Goal: Transaction & Acquisition: Purchase product/service

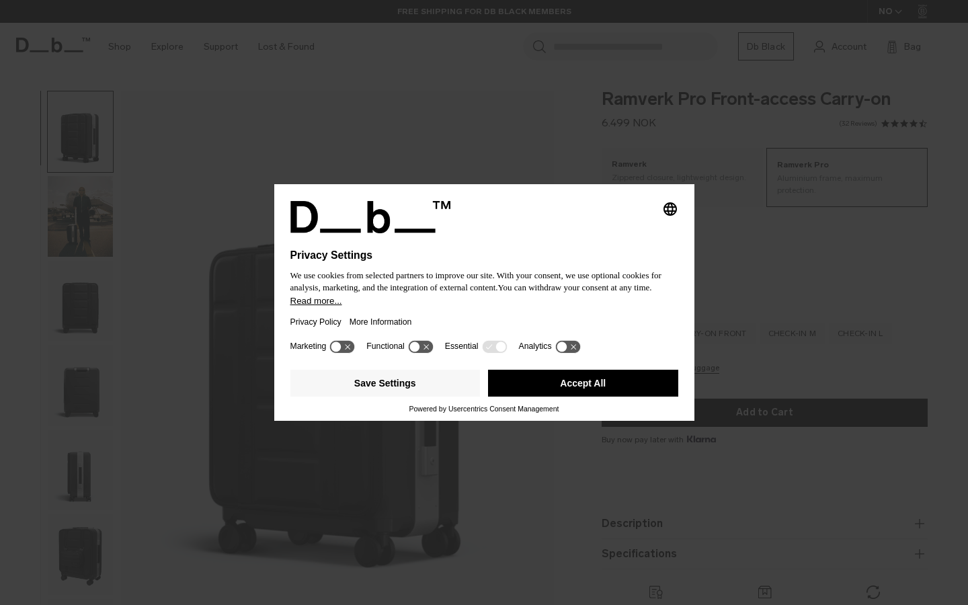
click at [592, 389] on button "Accept All" at bounding box center [583, 383] width 190 height 27
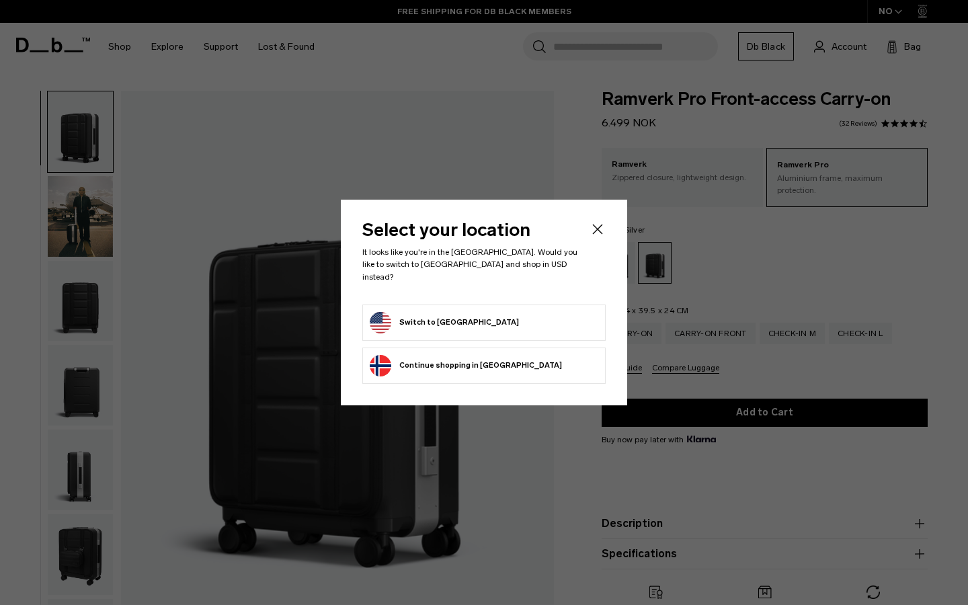
click at [528, 312] on form "Switch to United States" at bounding box center [484, 323] width 229 height 22
click at [448, 314] on button "Switch to United States" at bounding box center [444, 323] width 149 height 22
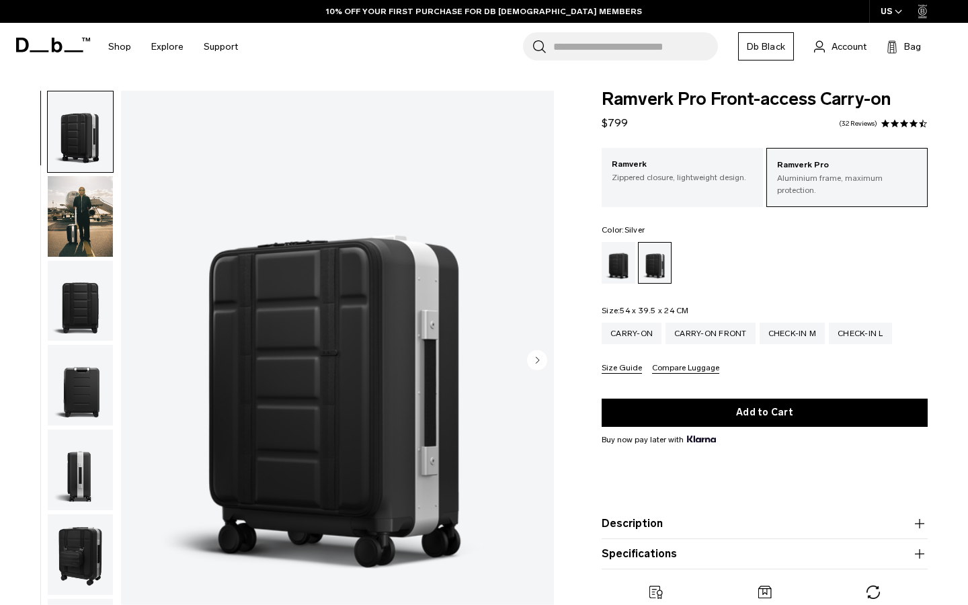
click at [91, 212] on img "button" at bounding box center [80, 216] width 65 height 81
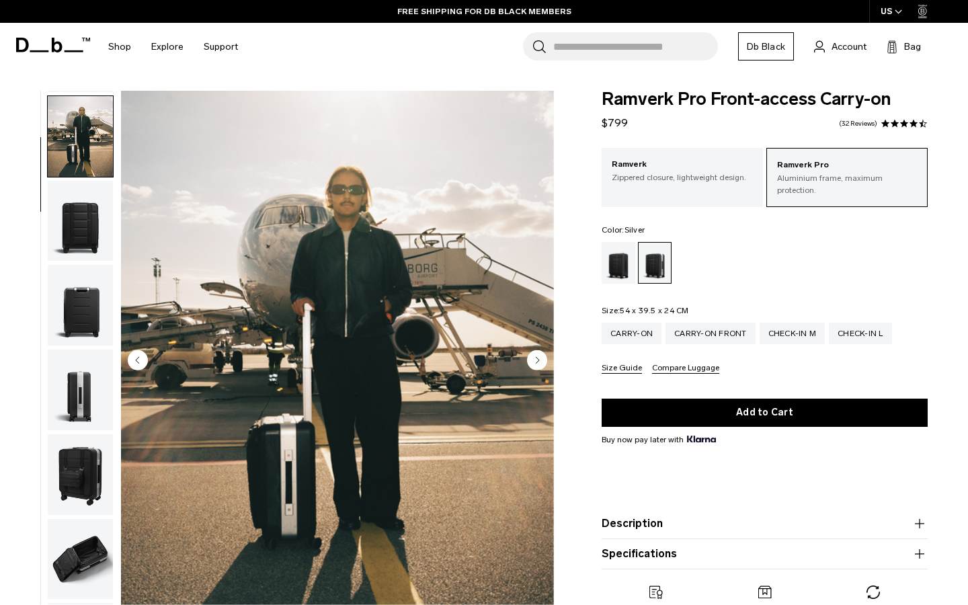
scroll to position [85, 0]
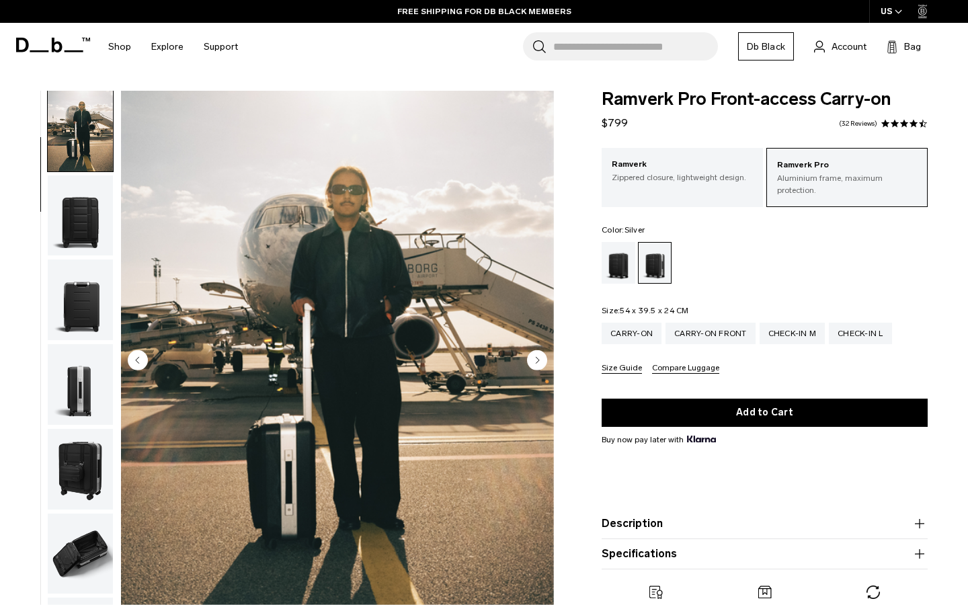
click at [538, 358] on icon "Next slide" at bounding box center [538, 360] width 3 height 6
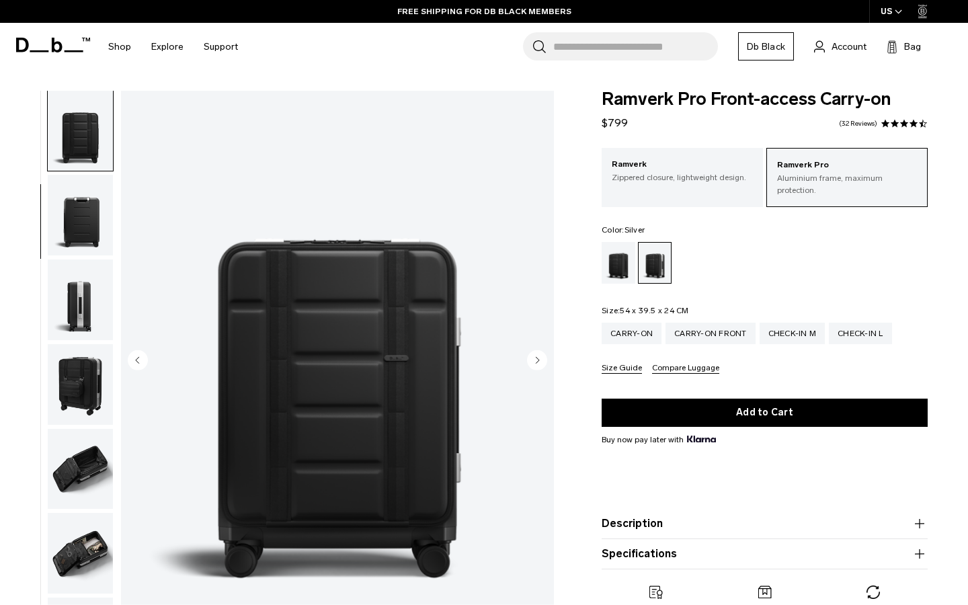
scroll to position [171, 0]
click at [537, 358] on icon "Next slide" at bounding box center [538, 360] width 3 height 6
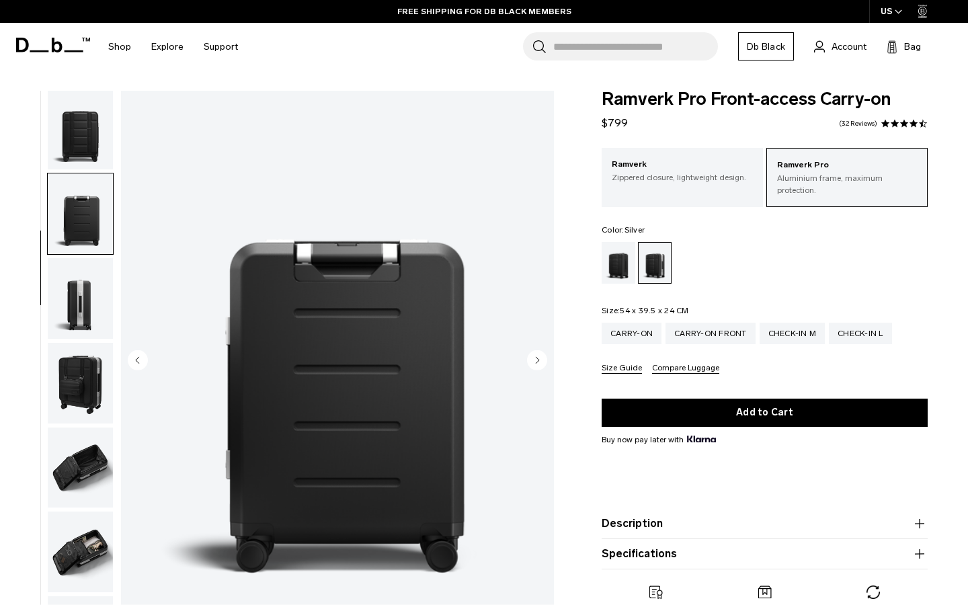
scroll to position [257, 0]
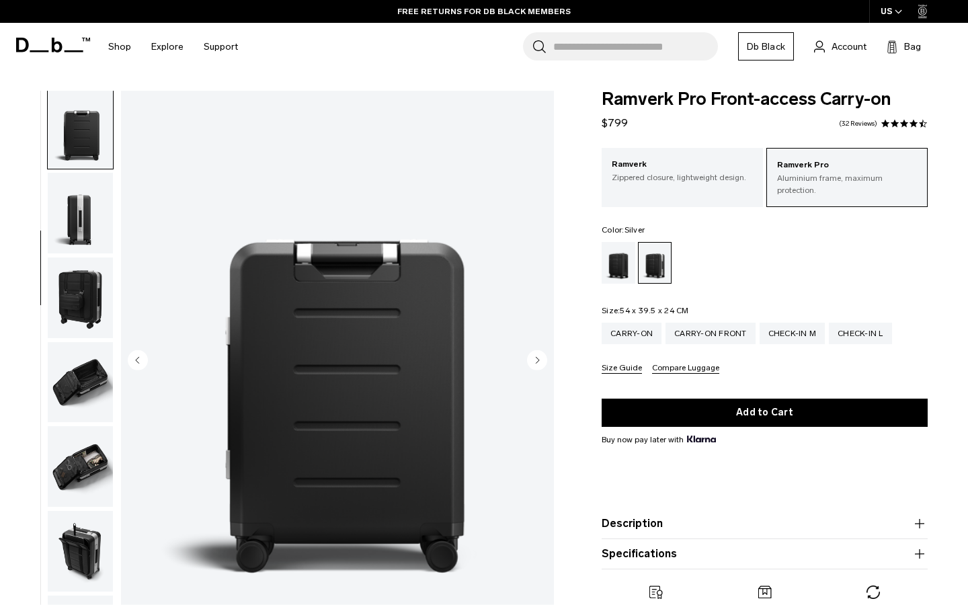
click at [537, 356] on circle "Next slide" at bounding box center [537, 360] width 20 height 20
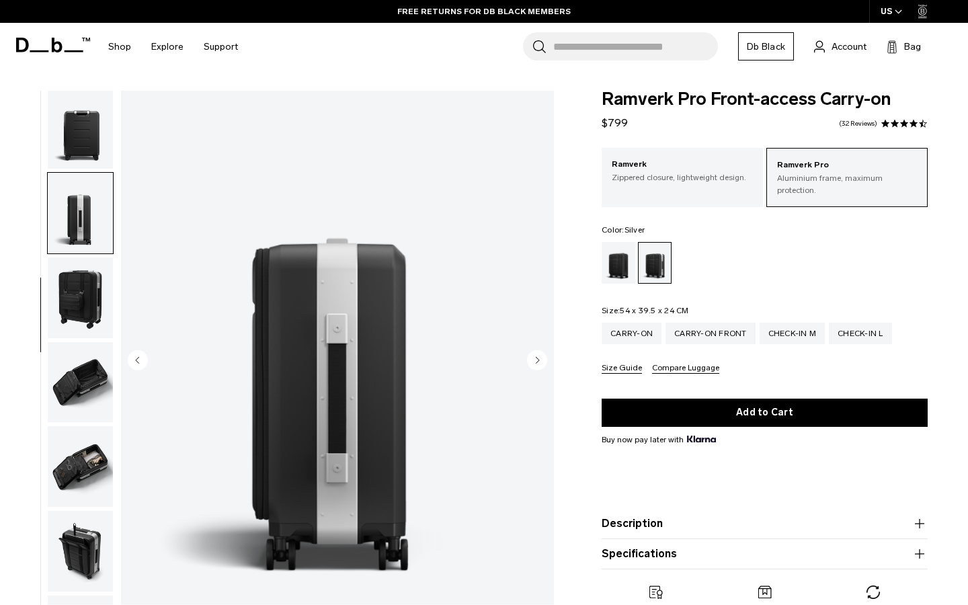
scroll to position [342, 0]
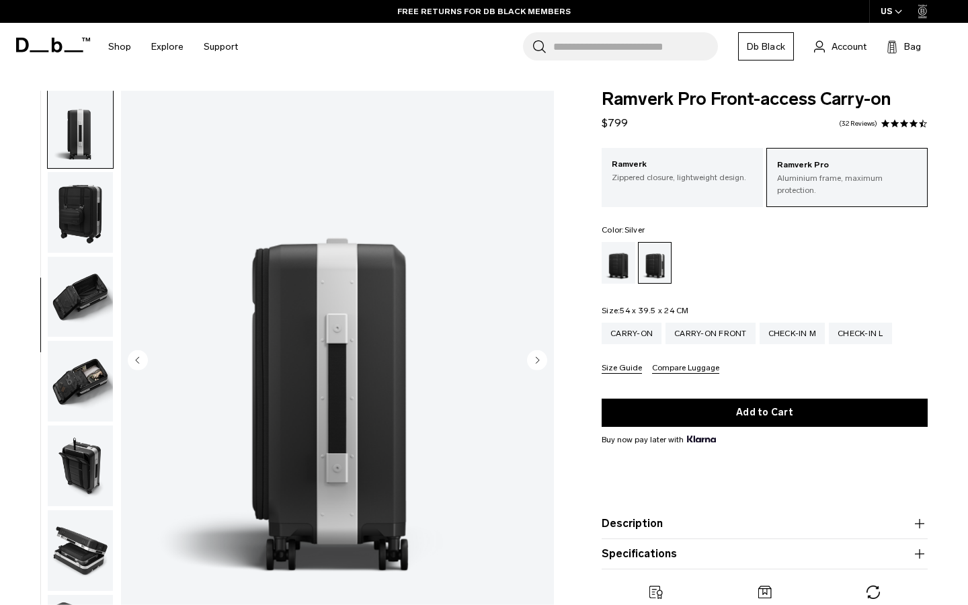
click at [536, 355] on circle "Next slide" at bounding box center [537, 360] width 20 height 20
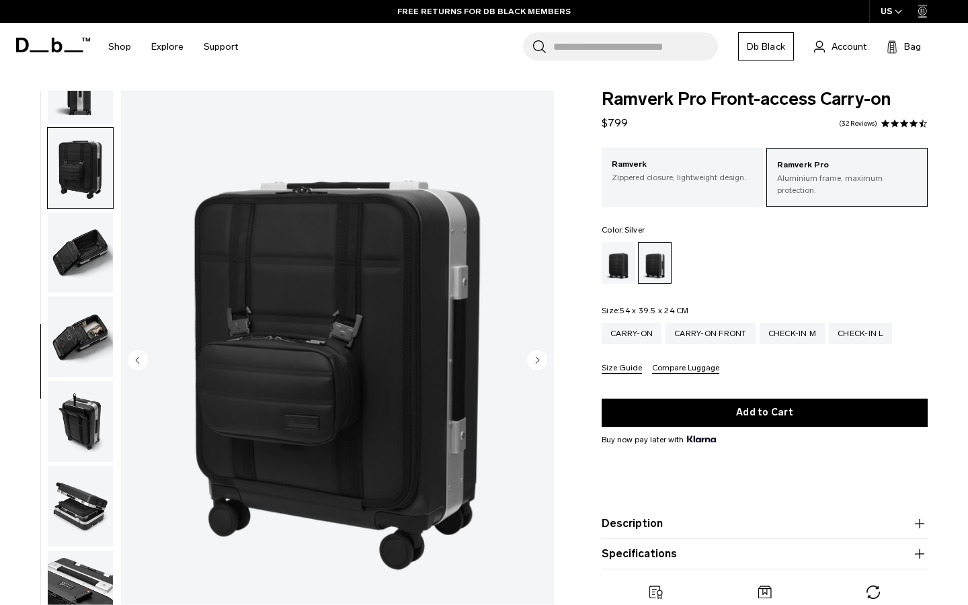
click at [536, 355] on circle "Next slide" at bounding box center [537, 360] width 20 height 20
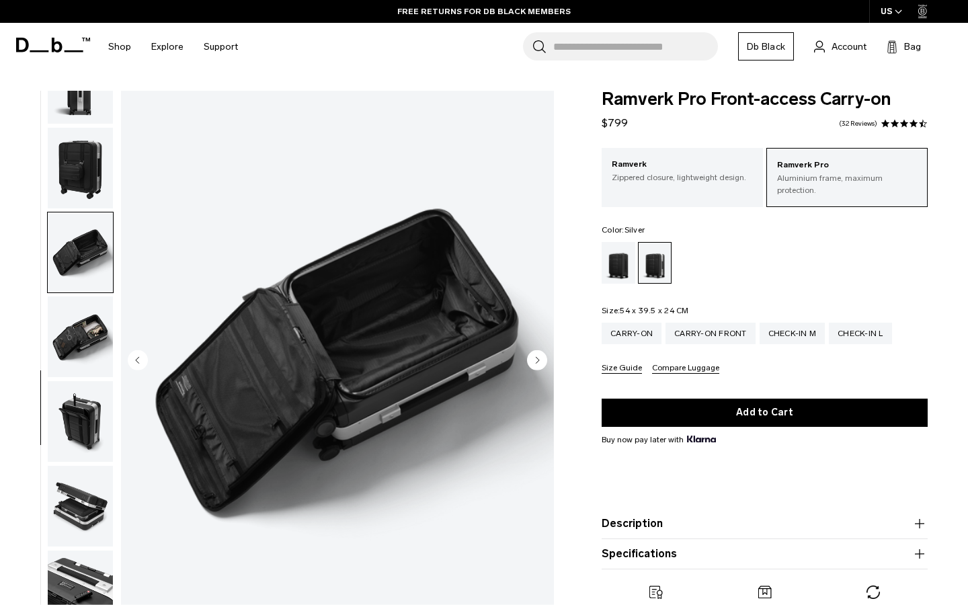
click at [535, 357] on circle "Next slide" at bounding box center [537, 360] width 20 height 20
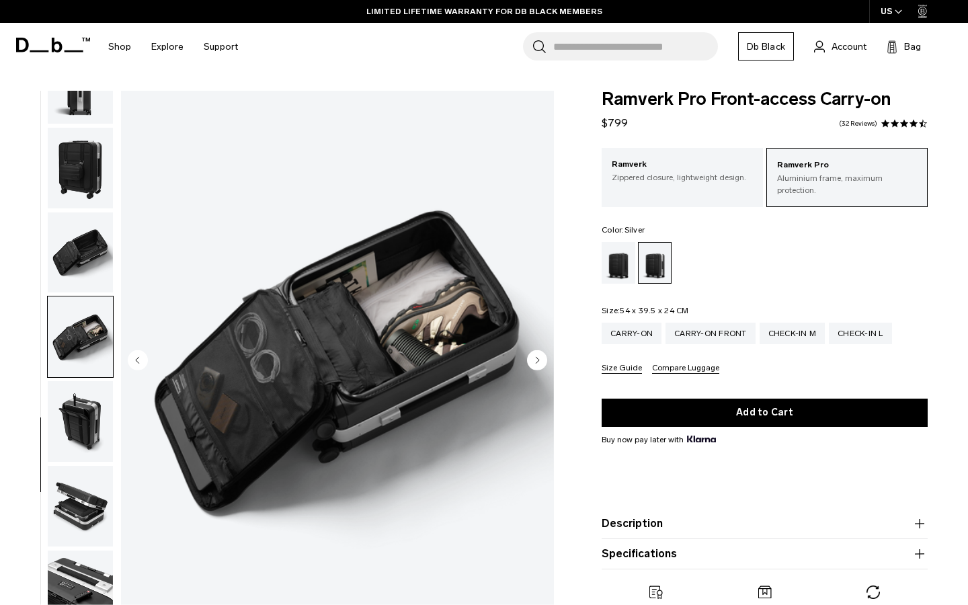
click at [533, 360] on circle "Next slide" at bounding box center [537, 360] width 20 height 20
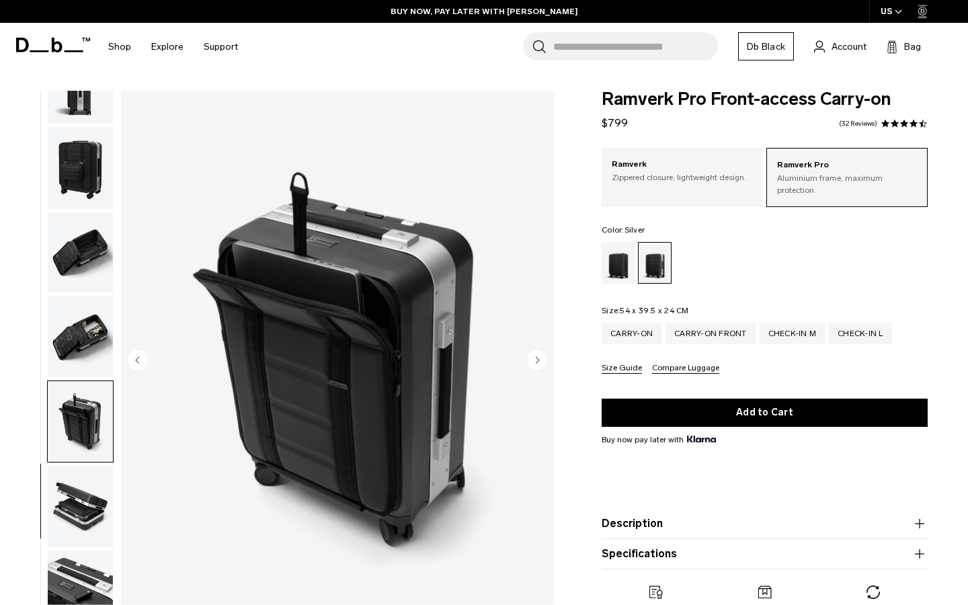
click at [532, 360] on circle "Next slide" at bounding box center [537, 360] width 20 height 20
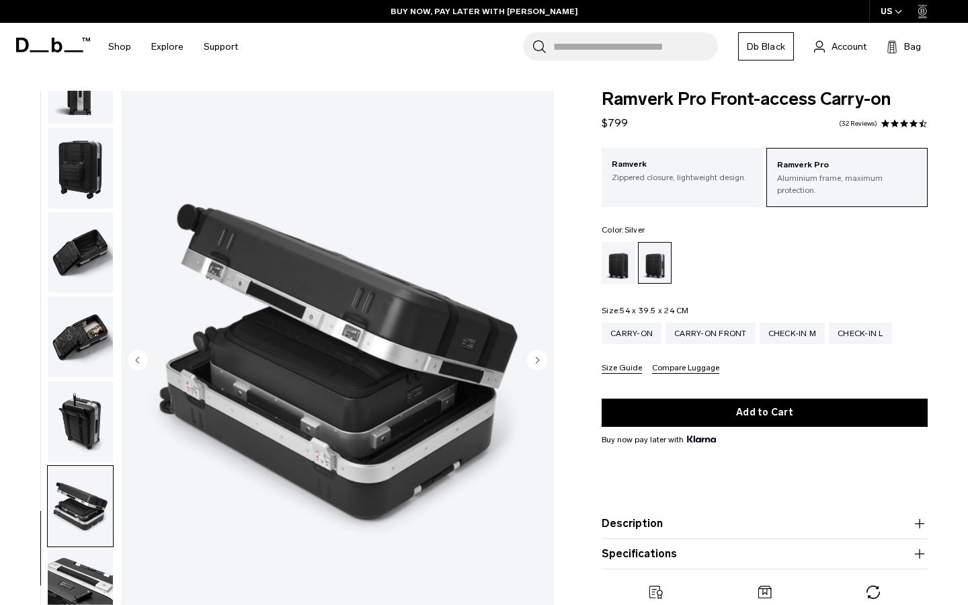
click at [531, 360] on circle "Next slide" at bounding box center [537, 360] width 20 height 20
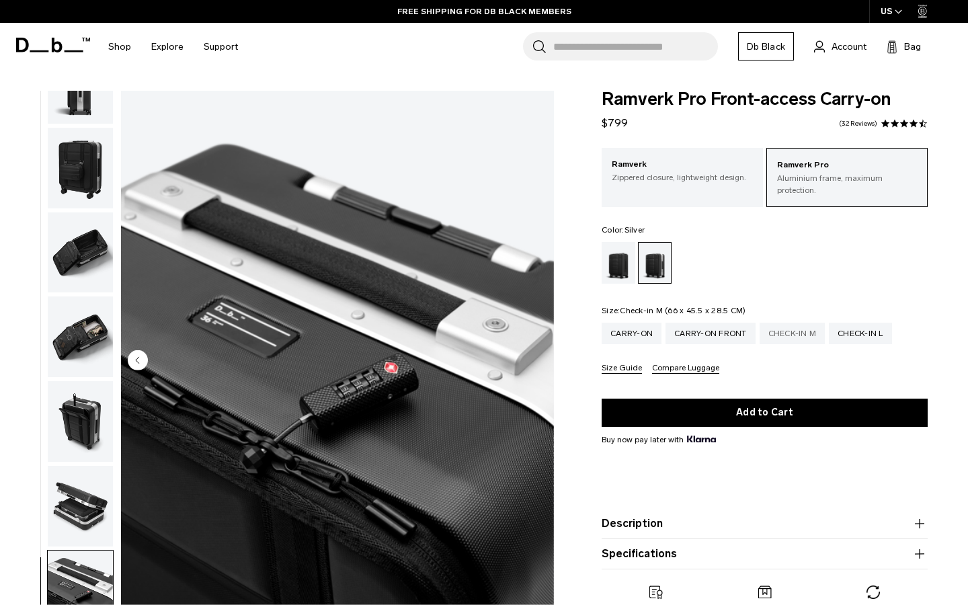
click at [787, 323] on div "Check-in M" at bounding box center [793, 334] width 66 height 22
